Goal: Book appointment/travel/reservation

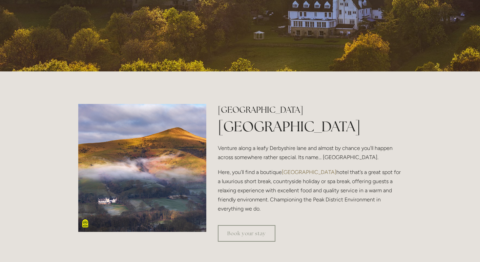
scroll to position [170, 0]
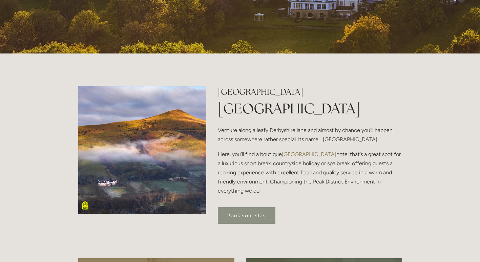
click at [256, 221] on link "Book your stay" at bounding box center [247, 215] width 58 height 17
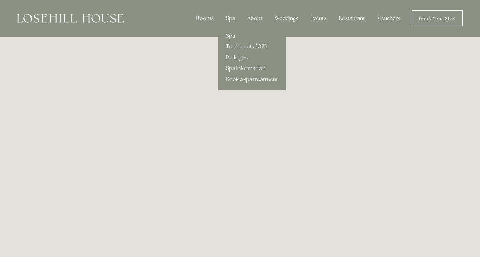
click at [234, 45] on link "Treatments 2025" at bounding box center [252, 46] width 68 height 11
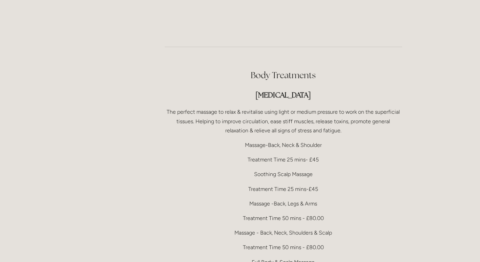
scroll to position [1288, 0]
